Goal: Task Accomplishment & Management: Use online tool/utility

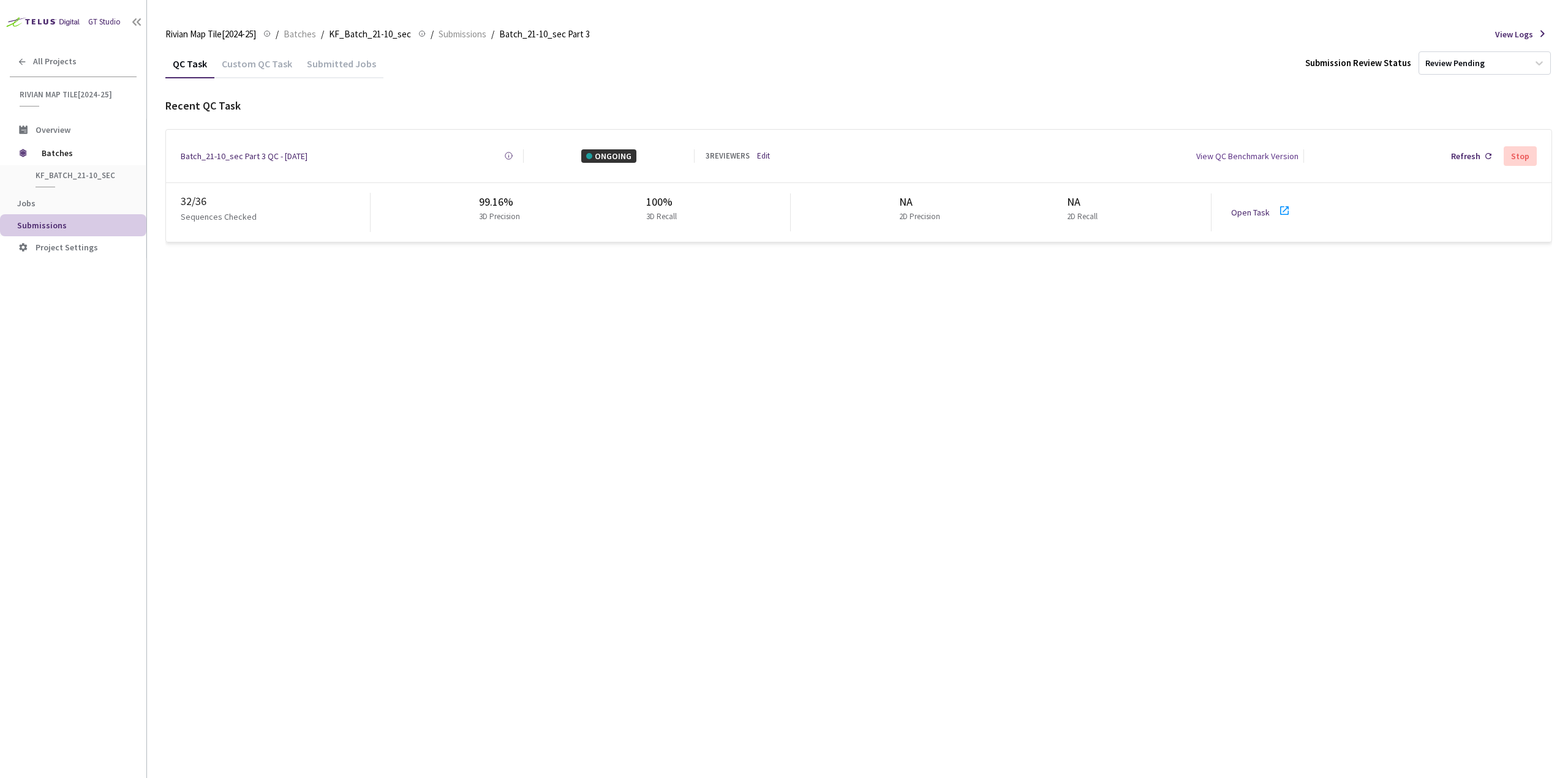
click at [1245, 209] on link "Open Task" at bounding box center [1250, 213] width 38 height 11
